Goal: Task Accomplishment & Management: Manage account settings

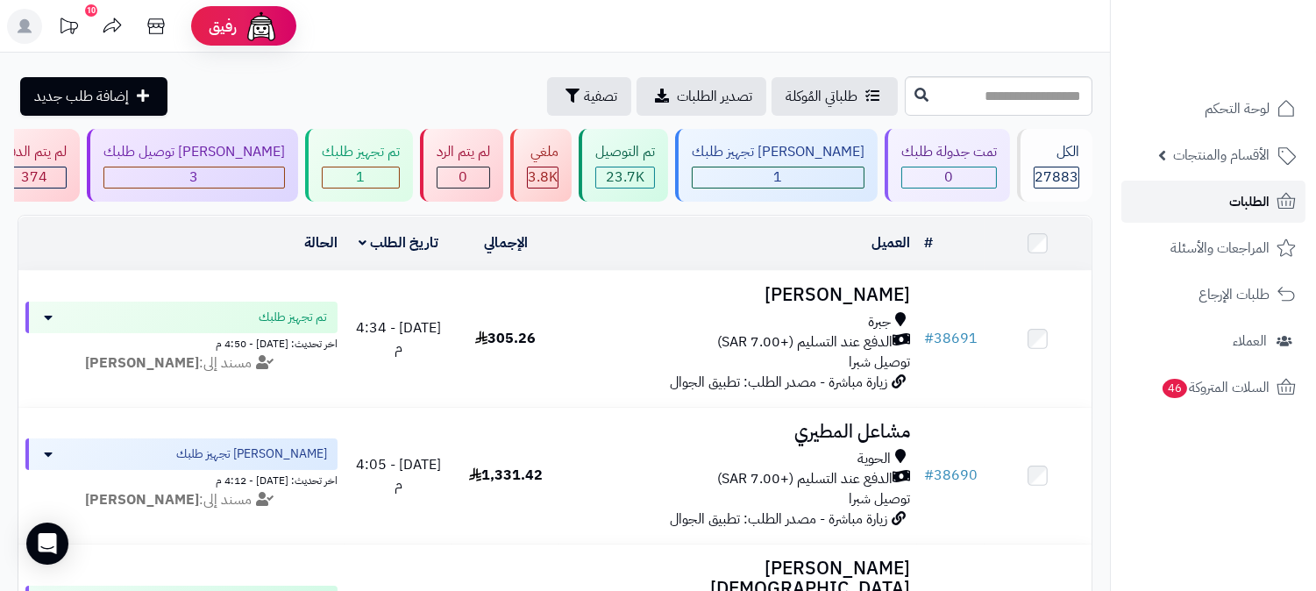
click at [1220, 197] on link "الطلبات" at bounding box center [1213, 202] width 184 height 42
click at [1230, 207] on span "الطلبات" at bounding box center [1249, 201] width 40 height 25
click at [1203, 207] on link "الطلبات" at bounding box center [1213, 202] width 184 height 42
click at [284, 178] on div "3" at bounding box center [194, 177] width 180 height 20
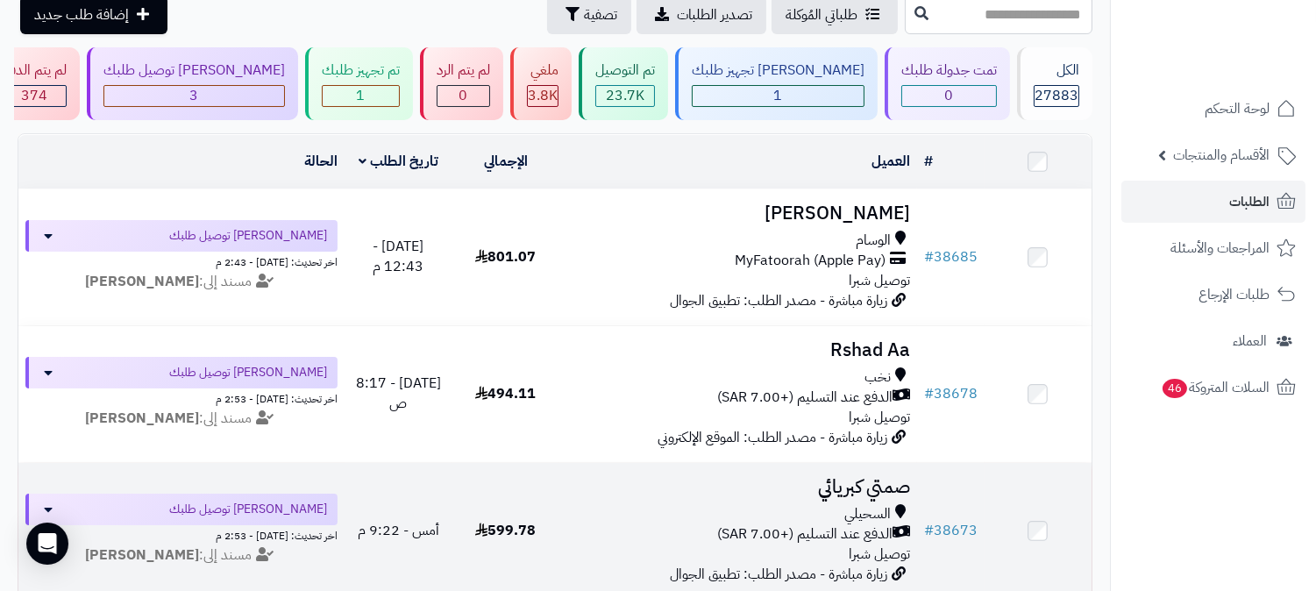
scroll to position [81, 0]
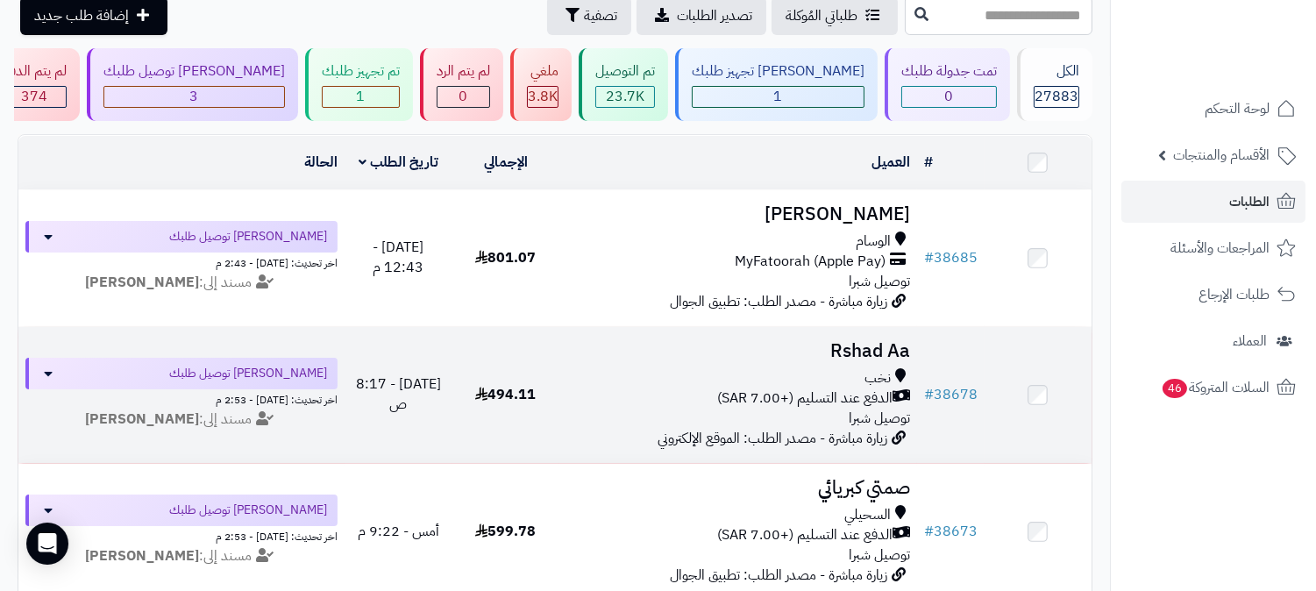
click at [842, 352] on h3 "Rshad Aa" at bounding box center [738, 351] width 344 height 20
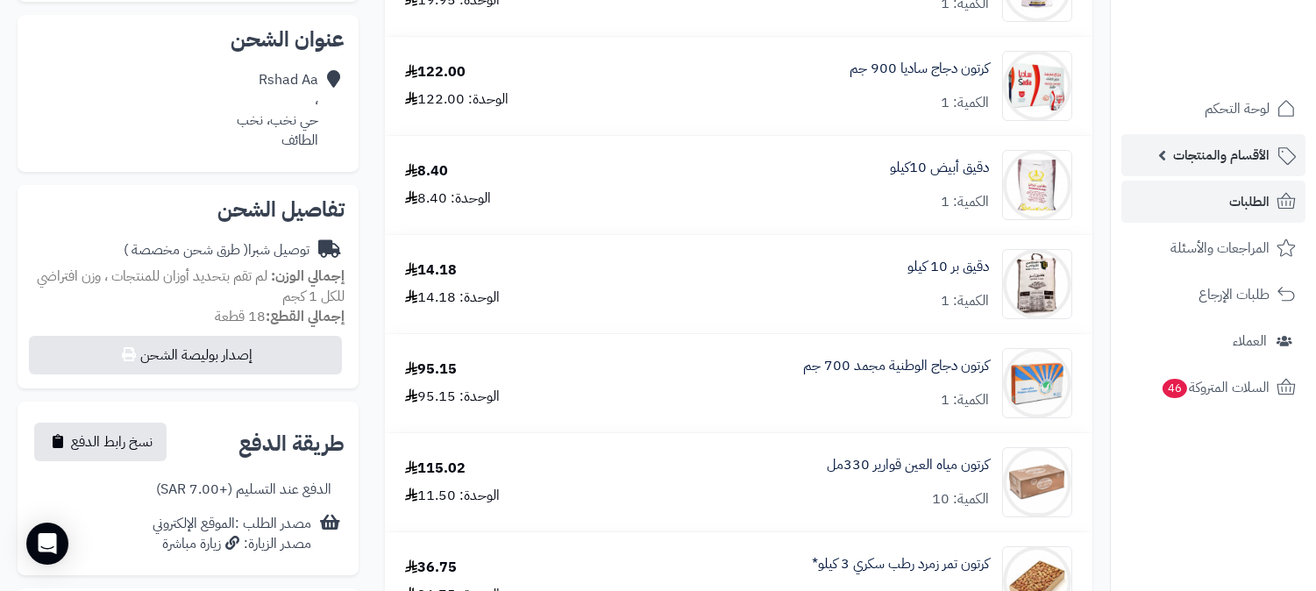
scroll to position [97, 0]
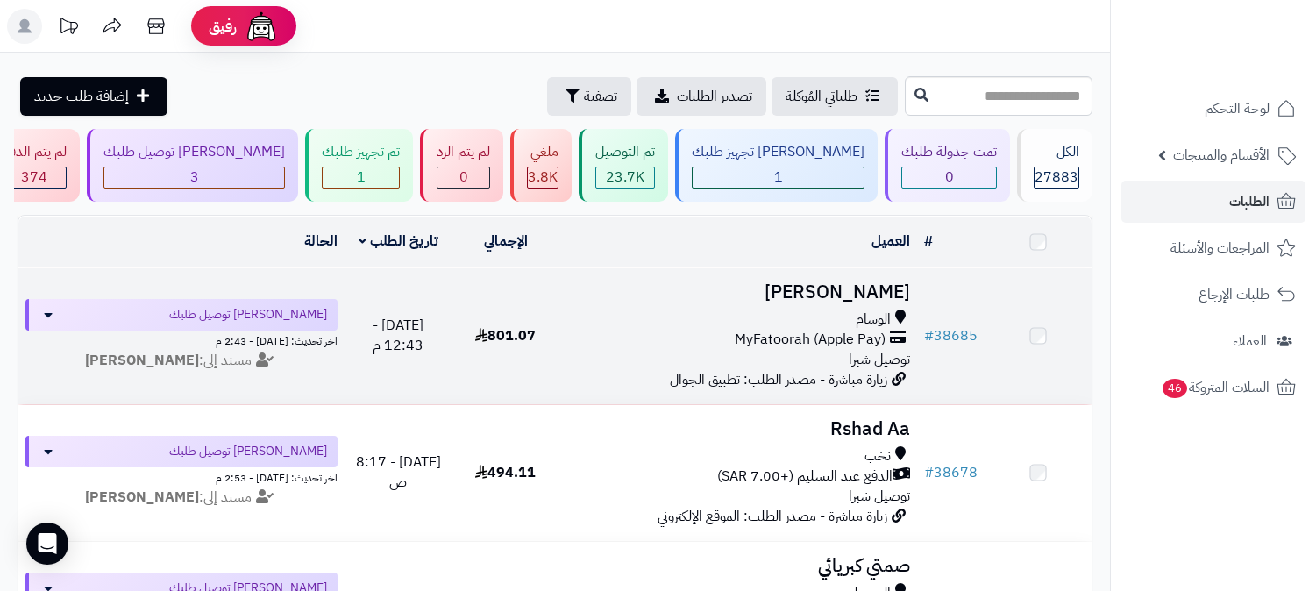
scroll to position [81, 0]
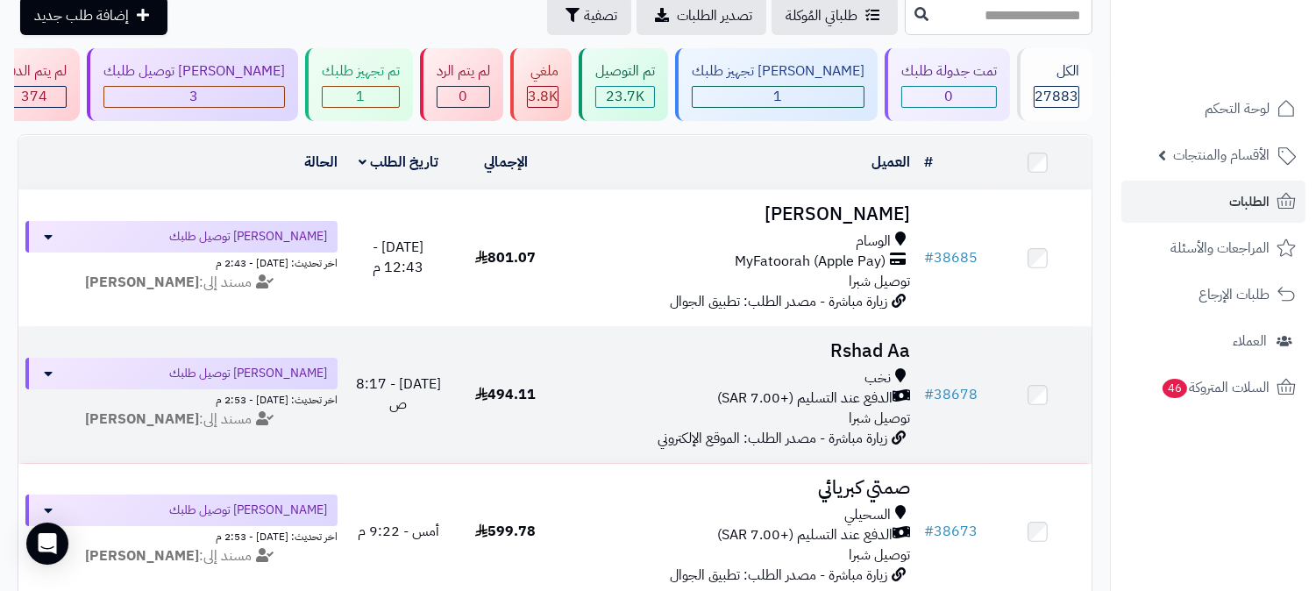
click at [829, 399] on span "الدفع عند التسليم (+7.00 SAR)" at bounding box center [804, 398] width 175 height 20
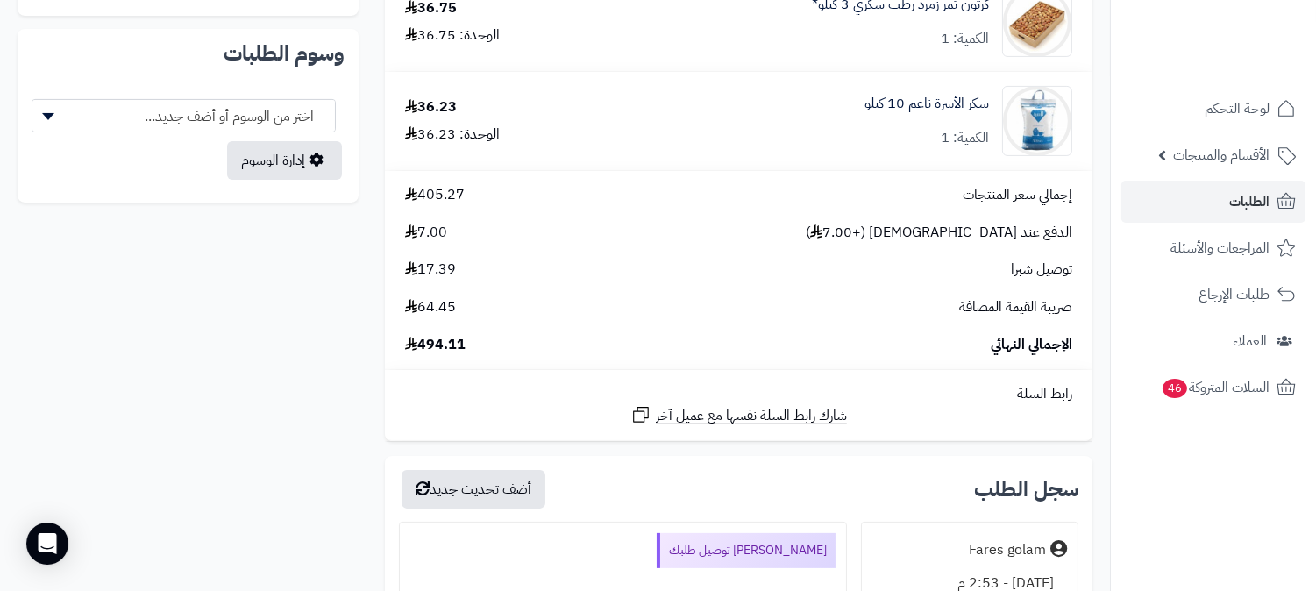
scroll to position [1266, 0]
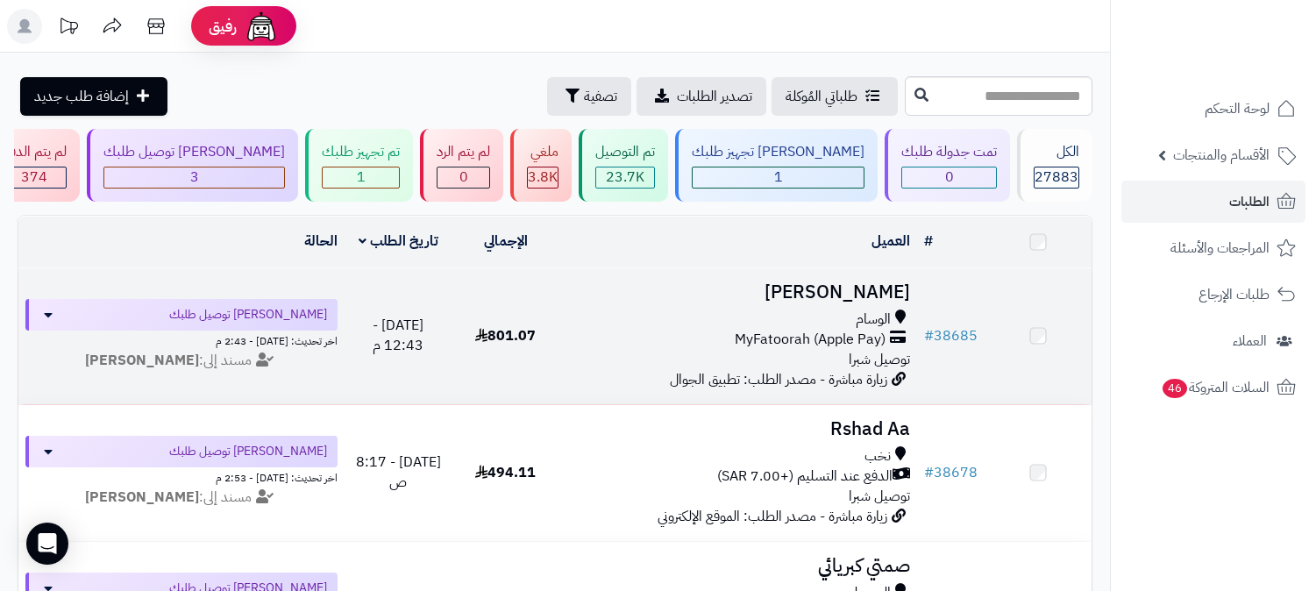
scroll to position [81, 0]
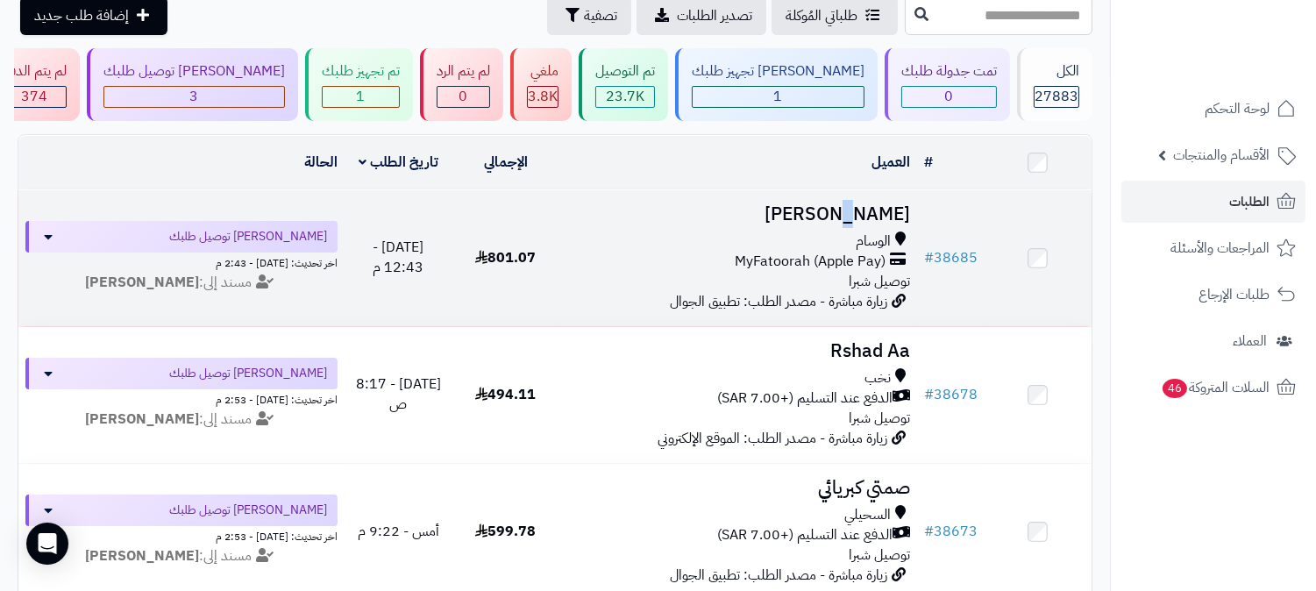
click at [863, 219] on h3 "[PERSON_NAME]" at bounding box center [738, 214] width 344 height 20
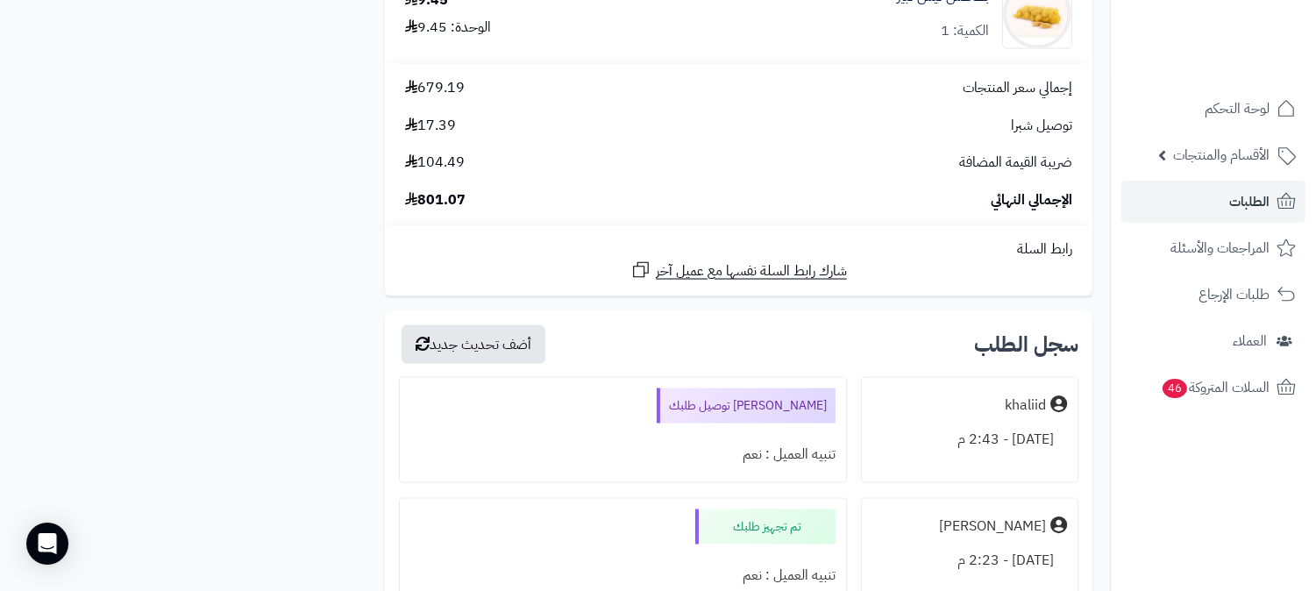
scroll to position [5454, 0]
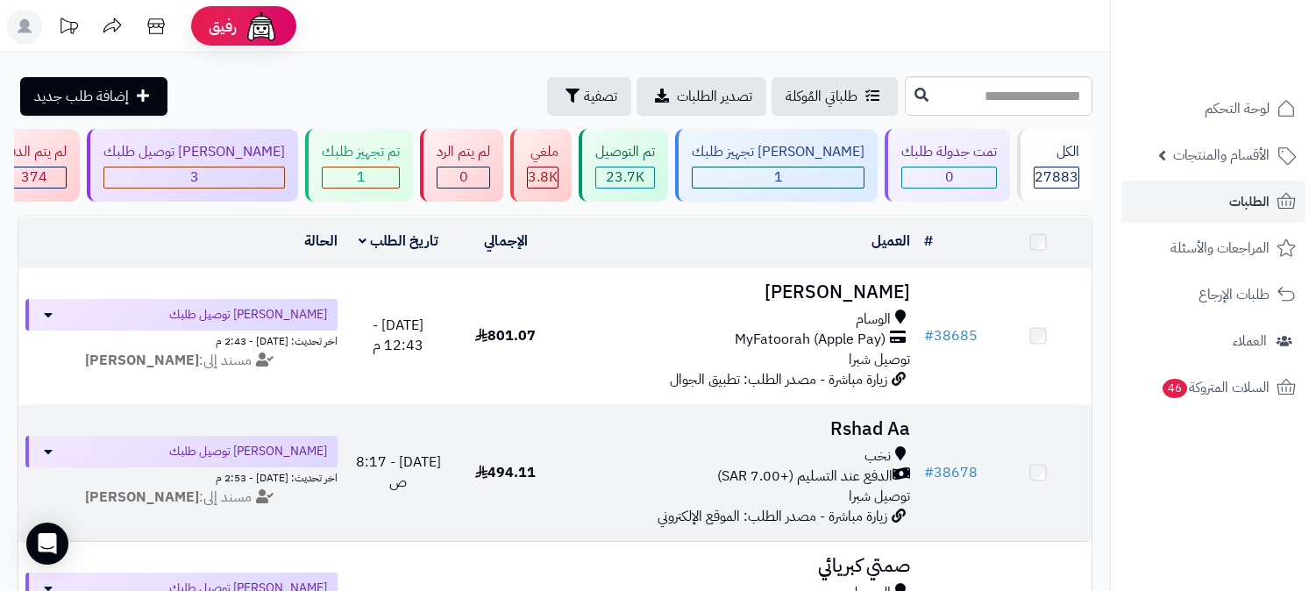
scroll to position [81, 0]
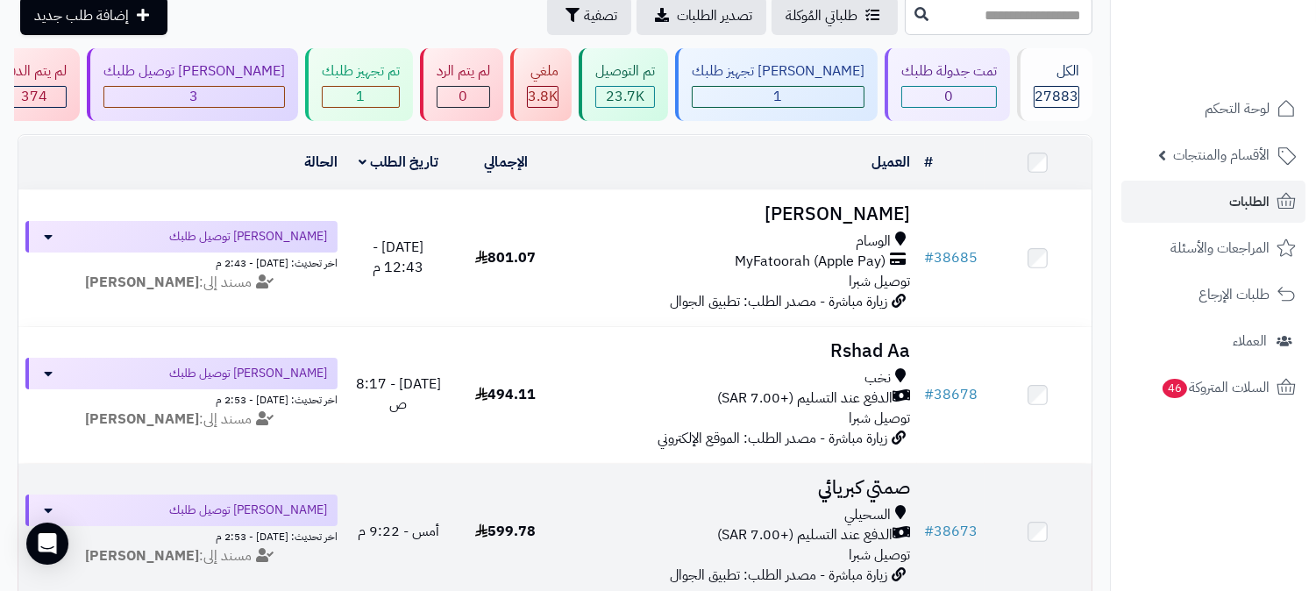
click at [878, 507] on span "السحيلي" at bounding box center [867, 515] width 46 height 20
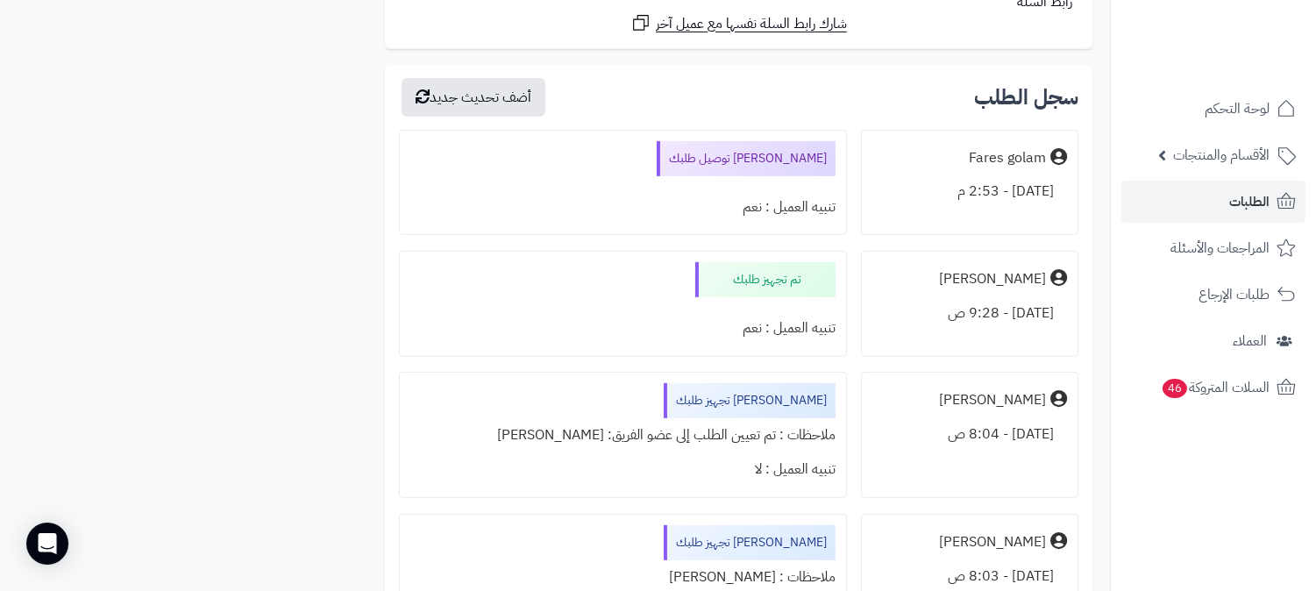
scroll to position [1460, 0]
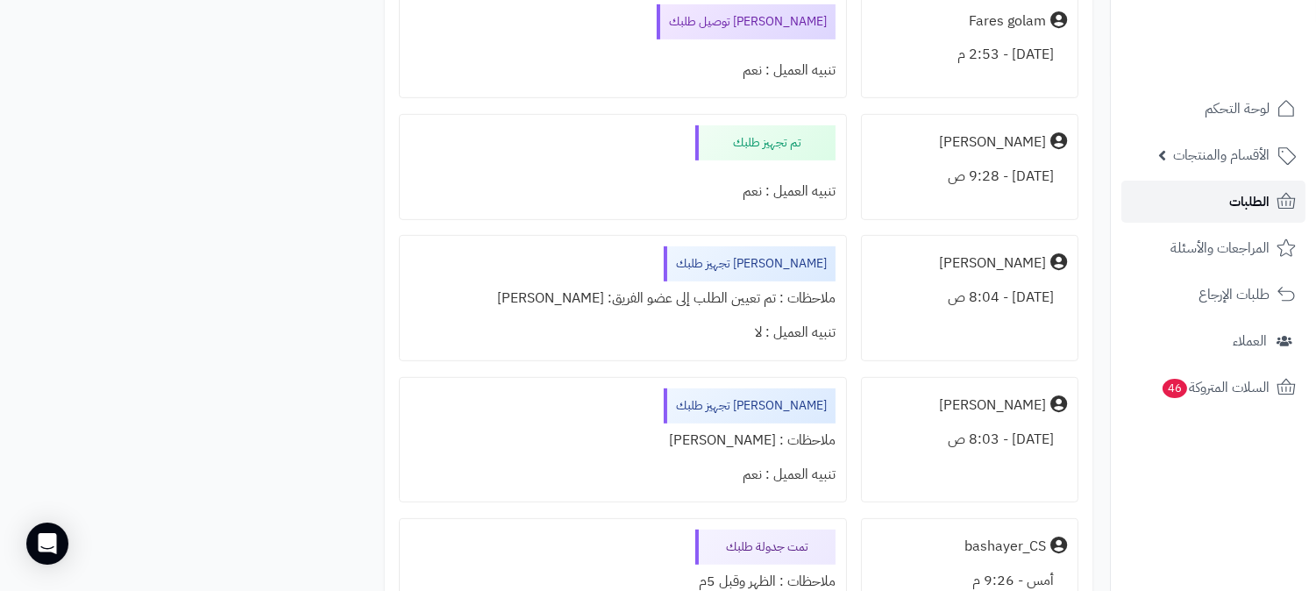
click at [1196, 206] on link "الطلبات" at bounding box center [1213, 202] width 184 height 42
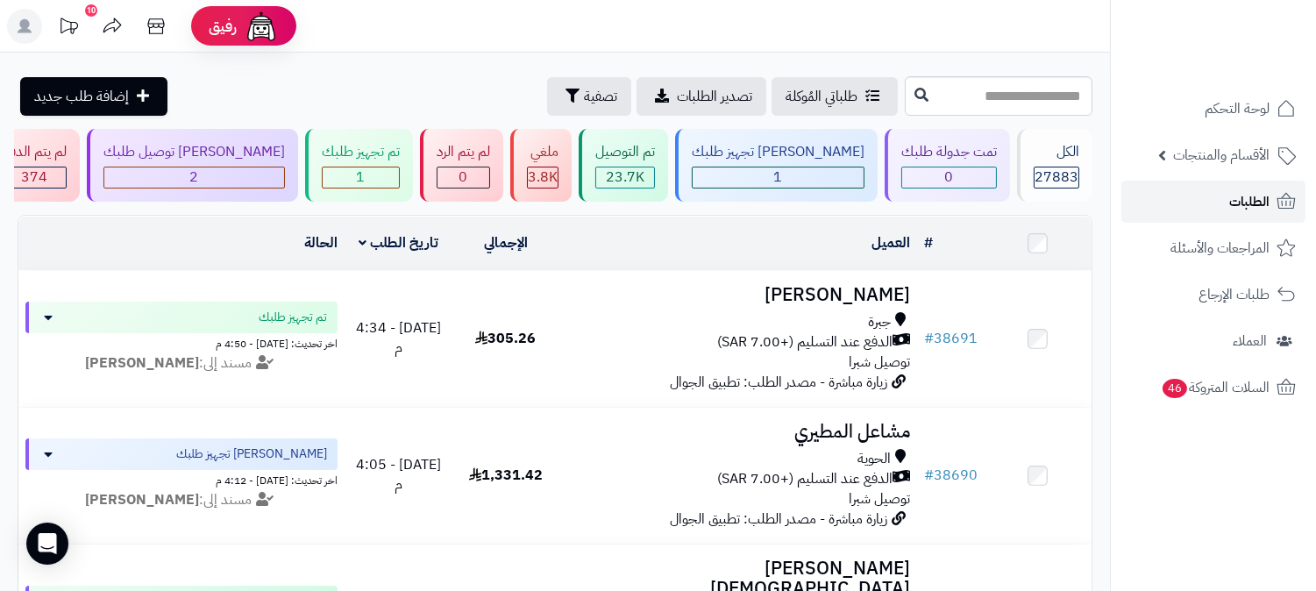
click at [1269, 194] on link "الطلبات" at bounding box center [1213, 202] width 184 height 42
click at [1263, 190] on span "الطلبات" at bounding box center [1249, 201] width 40 height 25
click at [1231, 200] on span "الطلبات" at bounding box center [1249, 201] width 40 height 25
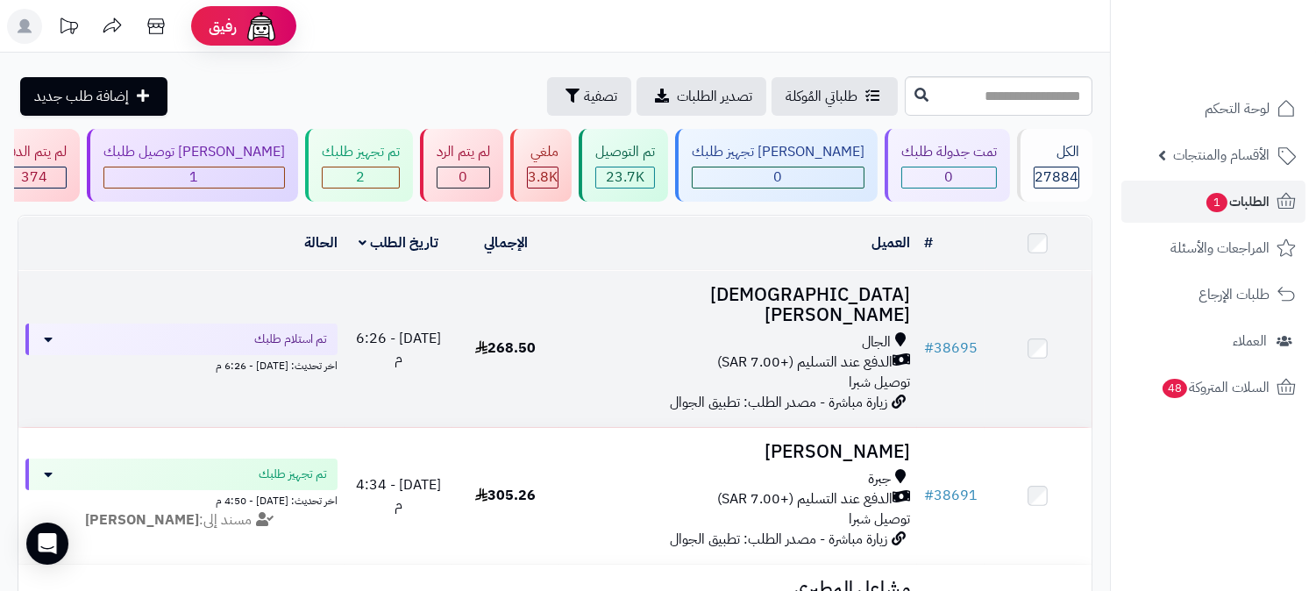
click at [856, 294] on h3 "[DEMOGRAPHIC_DATA][PERSON_NAME]" at bounding box center [738, 305] width 344 height 40
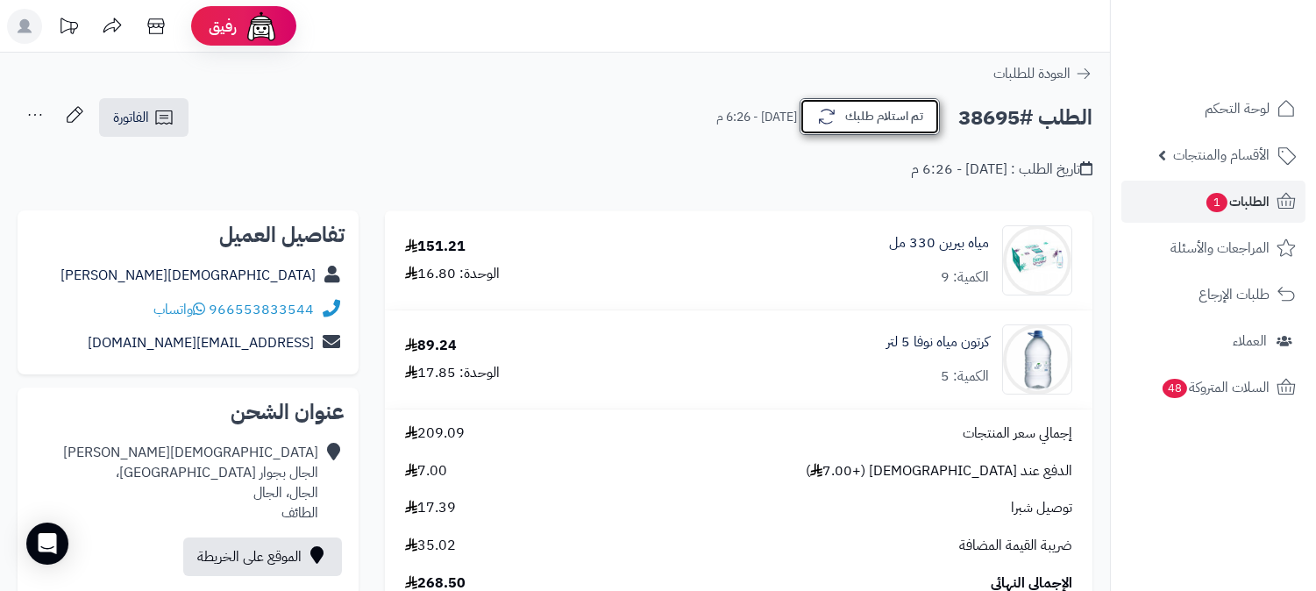
click at [880, 115] on button "تم استلام طلبك" at bounding box center [869, 116] width 140 height 37
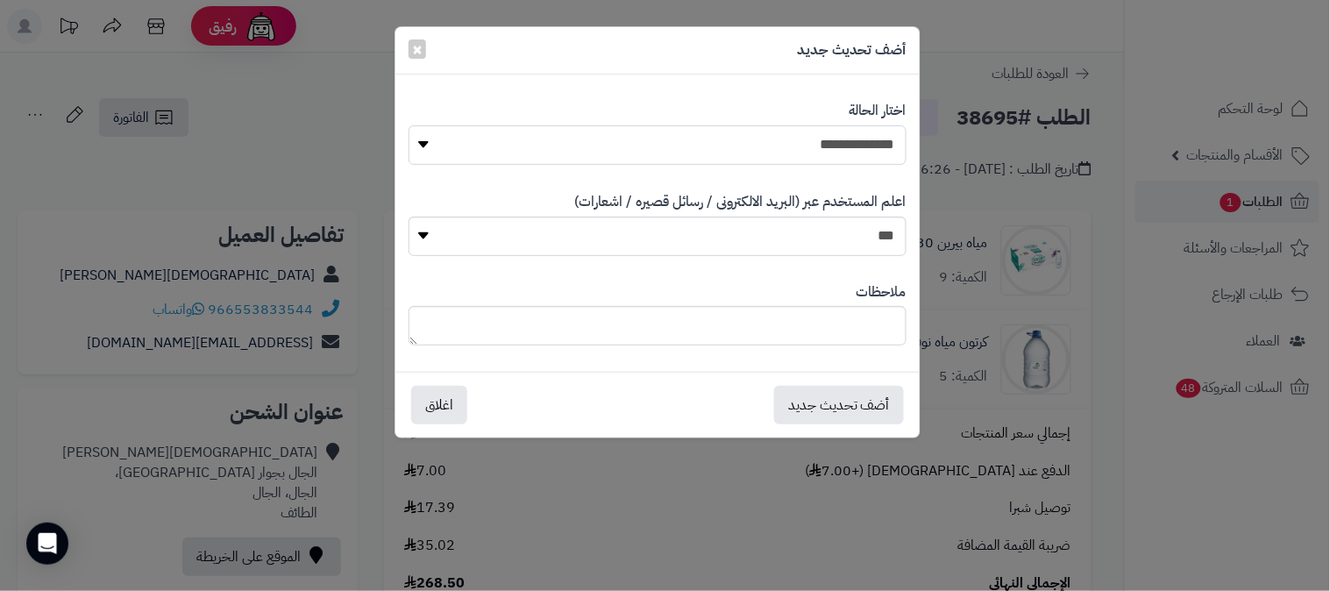
click at [853, 147] on select "**********" at bounding box center [657, 144] width 498 height 39
select select "*"
click at [408, 125] on select "**********" at bounding box center [657, 144] width 498 height 39
click at [870, 417] on button "أضف تحديث جديد" at bounding box center [839, 404] width 130 height 39
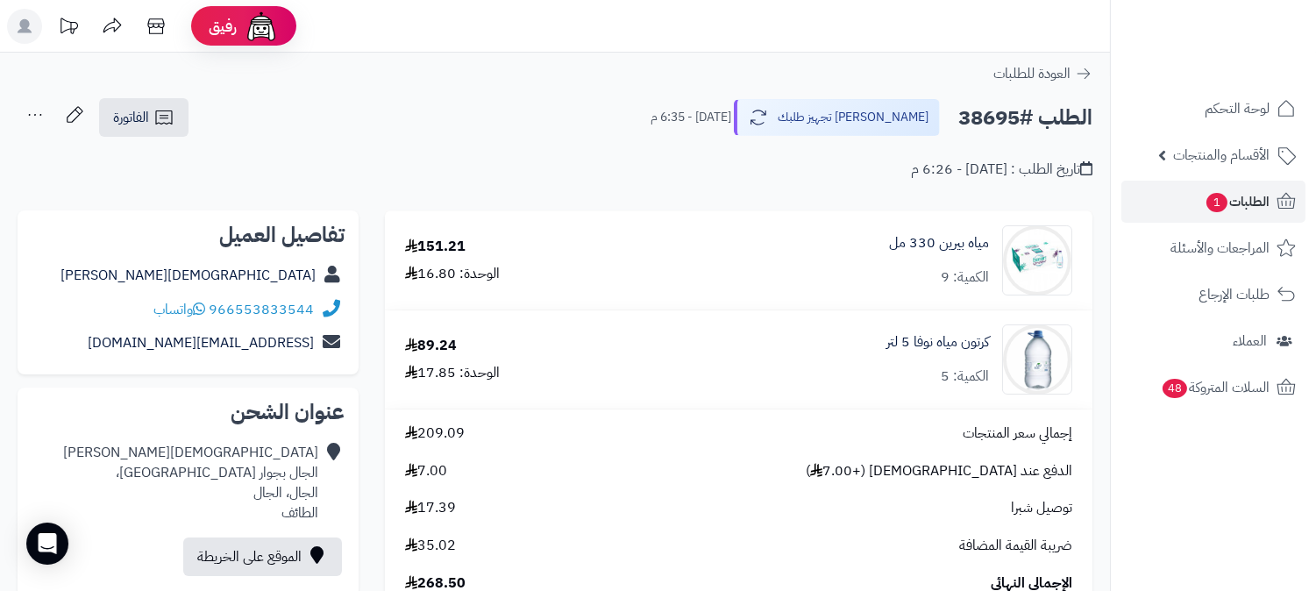
click at [40, 109] on icon at bounding box center [35, 114] width 35 height 35
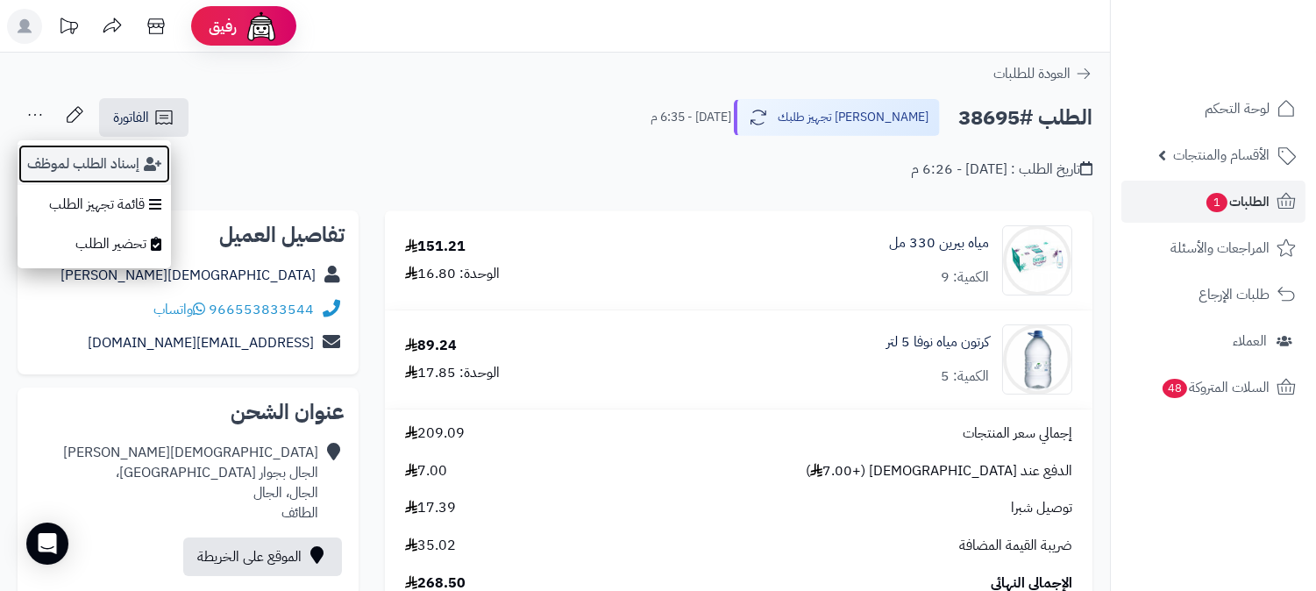
click at [82, 154] on button "إسناد الطلب لموظف" at bounding box center [94, 164] width 153 height 40
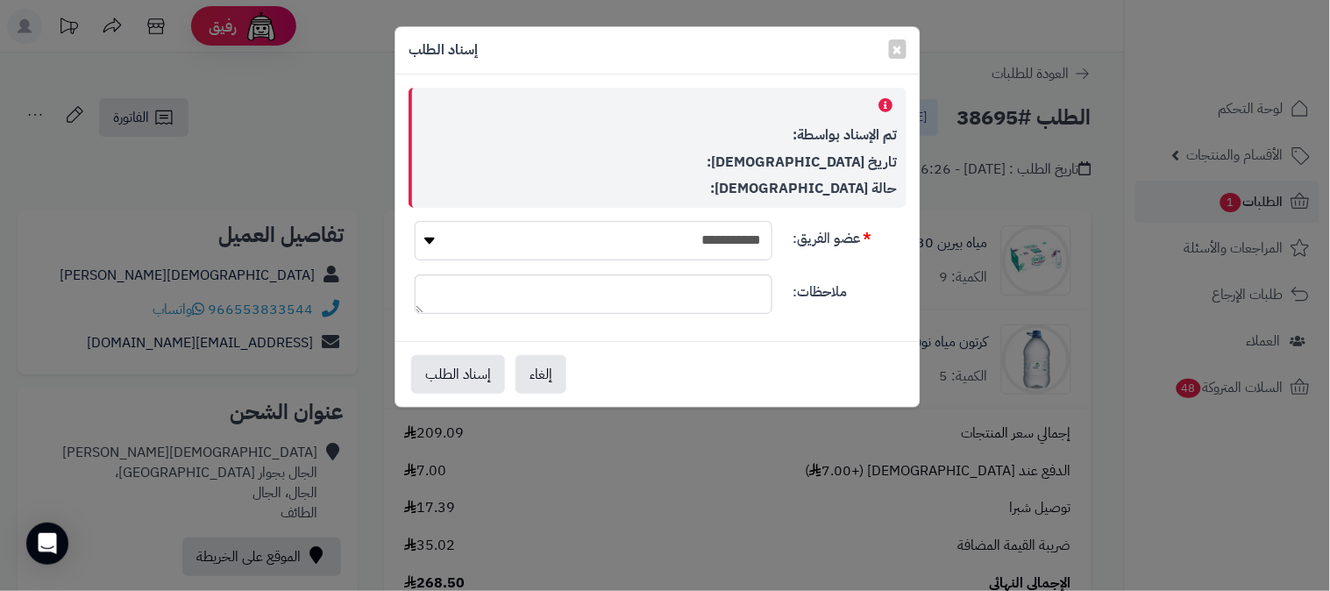
click at [713, 224] on select "**********" at bounding box center [594, 240] width 358 height 39
select select "**"
click at [415, 221] on select "**********" at bounding box center [594, 240] width 358 height 39
click at [451, 377] on button "إسناد الطلب" at bounding box center [458, 373] width 94 height 39
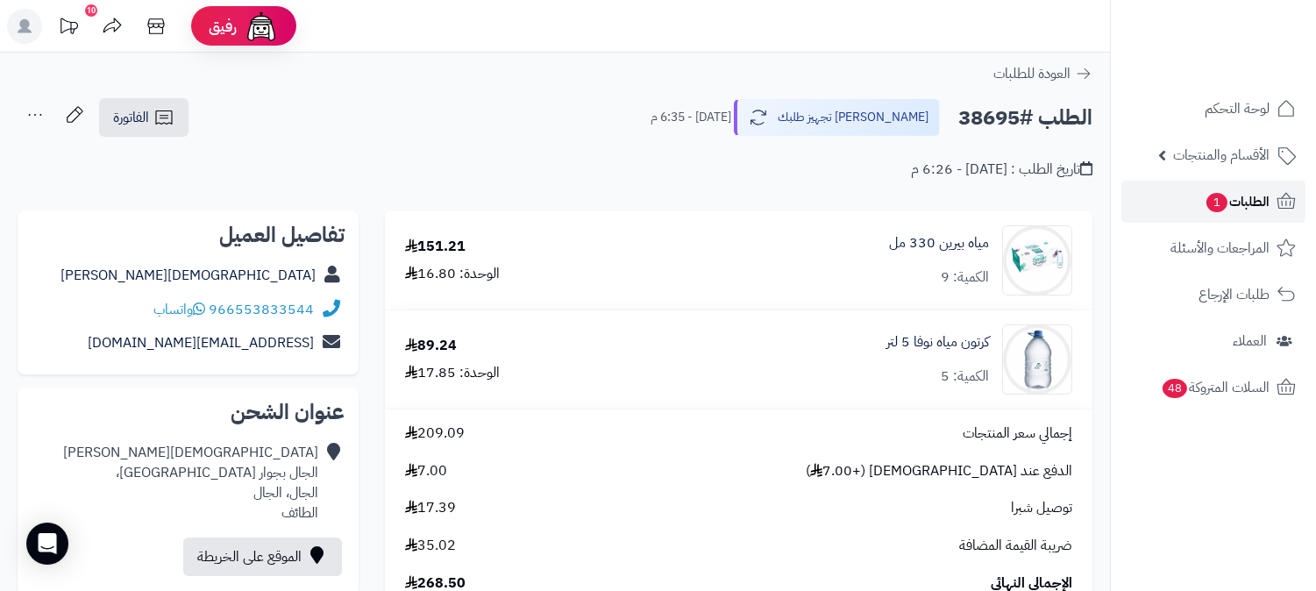
click at [1256, 195] on span "الطلبات 1" at bounding box center [1236, 201] width 65 height 25
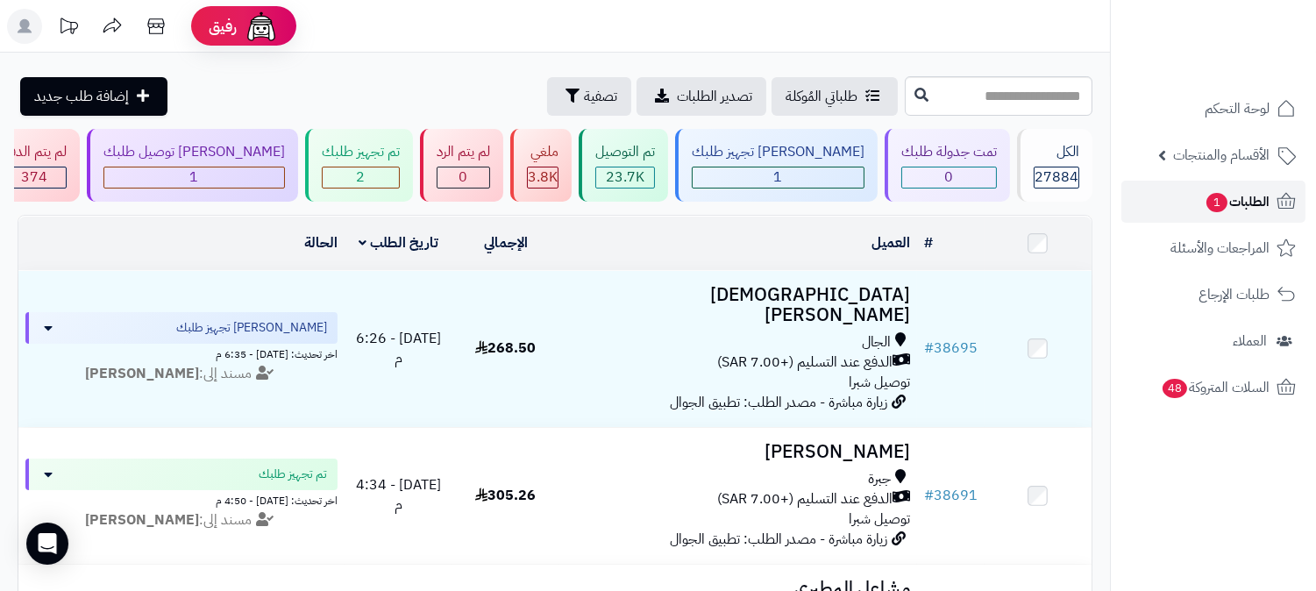
click at [1268, 205] on span "الطلبات 1" at bounding box center [1236, 201] width 65 height 25
click at [1259, 199] on span "الطلبات 1" at bounding box center [1236, 201] width 65 height 25
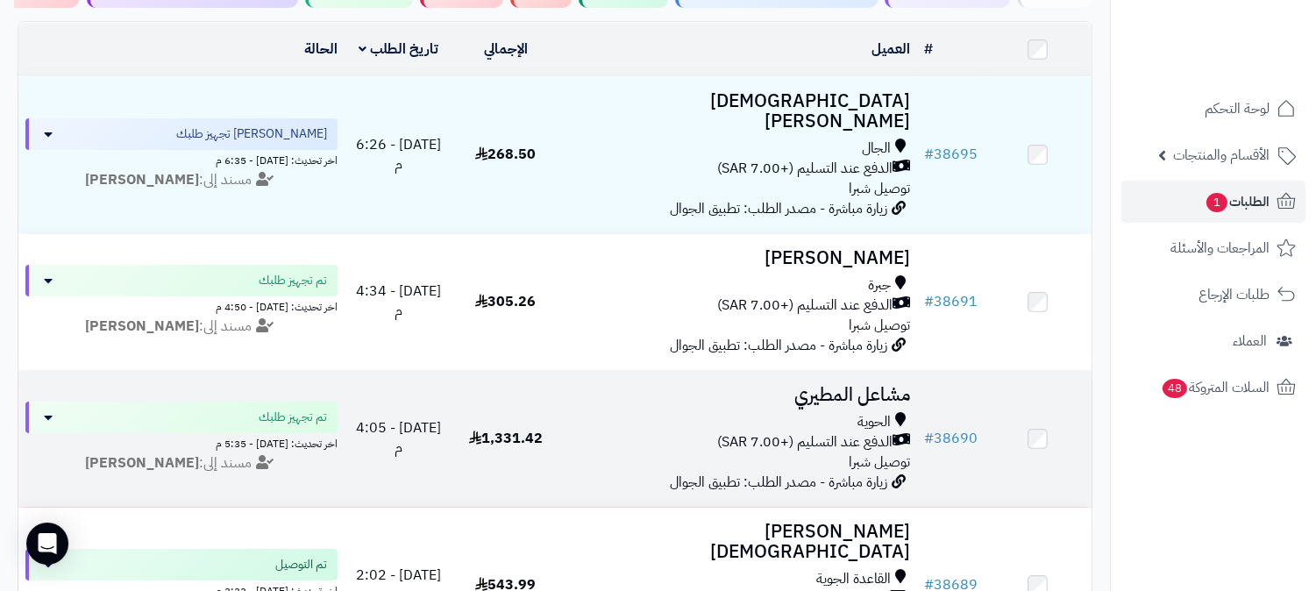
scroll to position [195, 0]
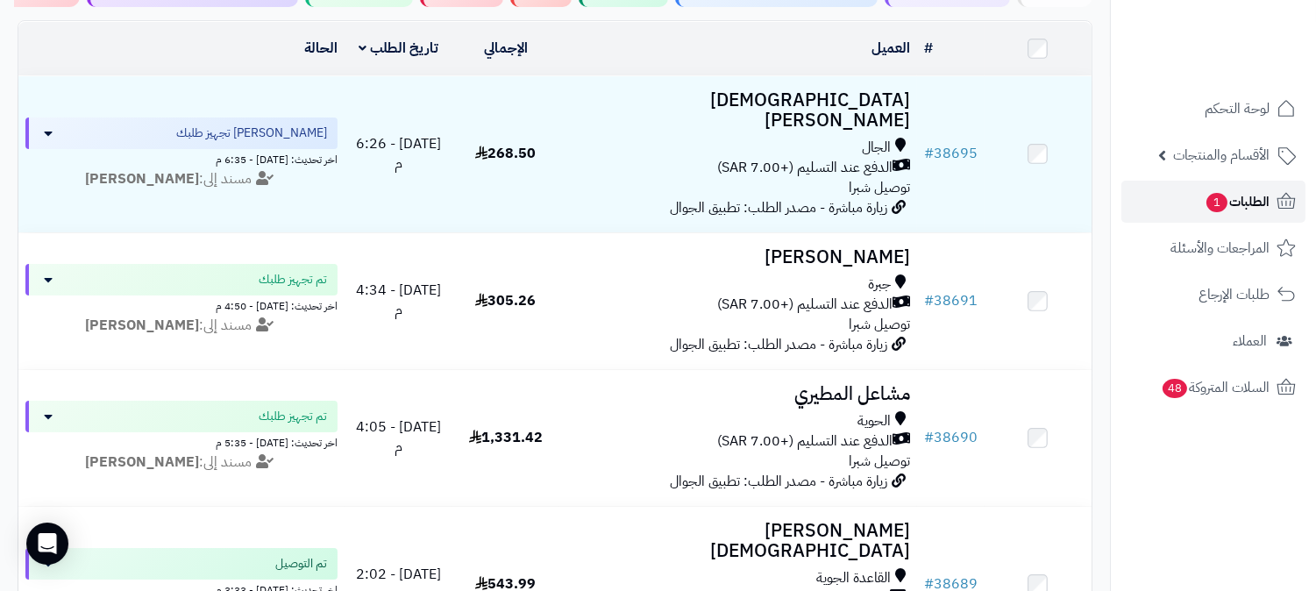
click at [1248, 203] on span "الطلبات 1" at bounding box center [1236, 201] width 65 height 25
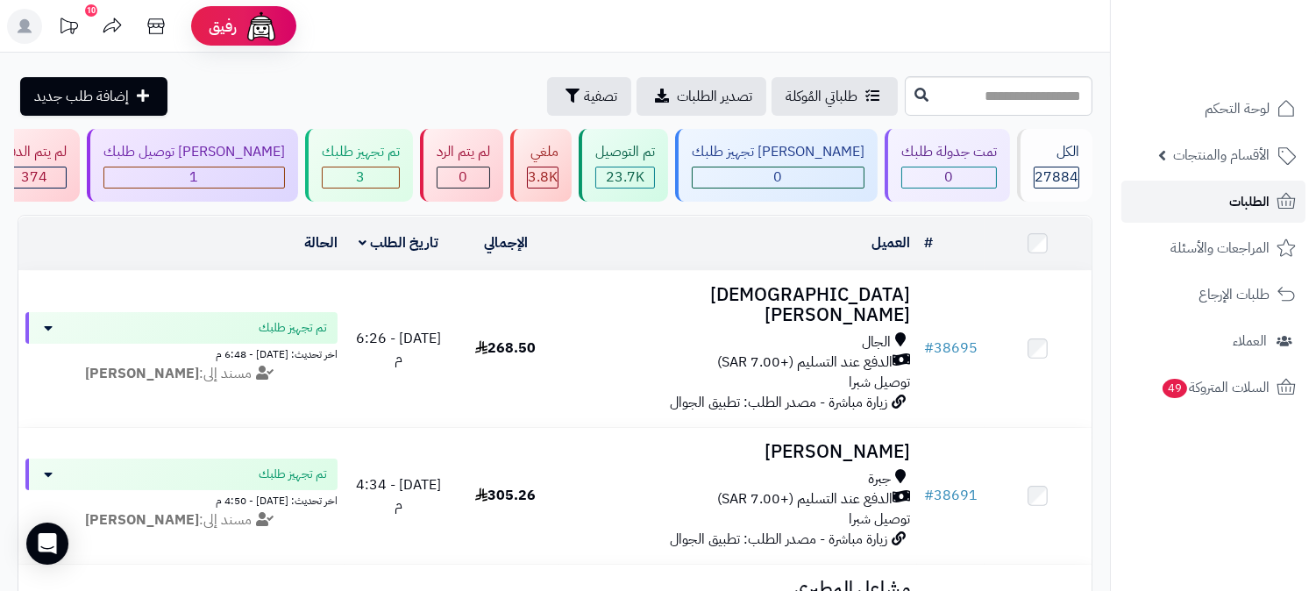
click at [1248, 203] on span "الطلبات" at bounding box center [1249, 201] width 40 height 25
click at [1193, 197] on link "الطلبات" at bounding box center [1213, 202] width 184 height 42
click at [1224, 216] on link "الطلبات" at bounding box center [1213, 202] width 184 height 42
